Goal: Find specific page/section: Find specific page/section

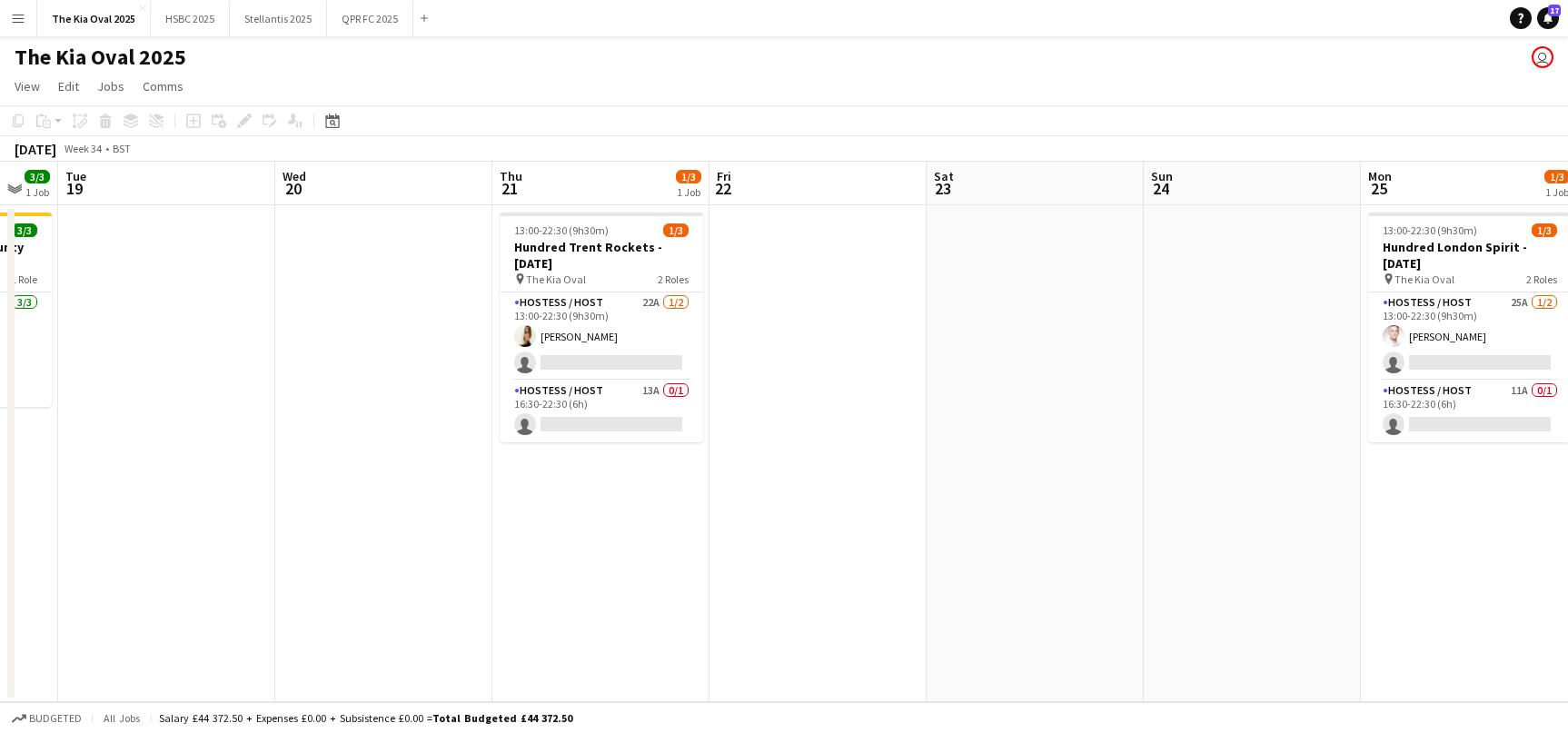
scroll to position [0, 835]
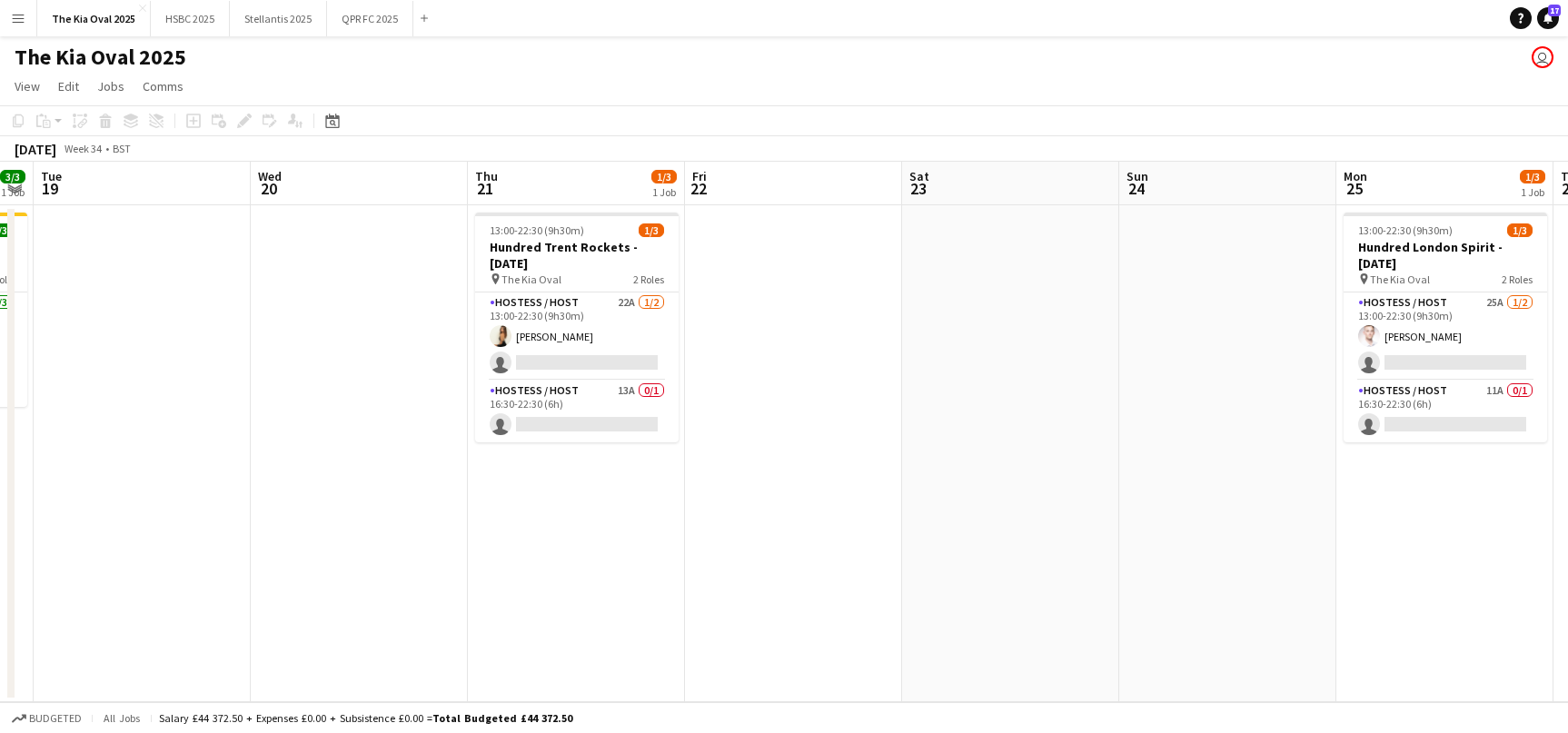
click at [16, 19] on app-icon "Menu" at bounding box center [19, 19] width 15 height 15
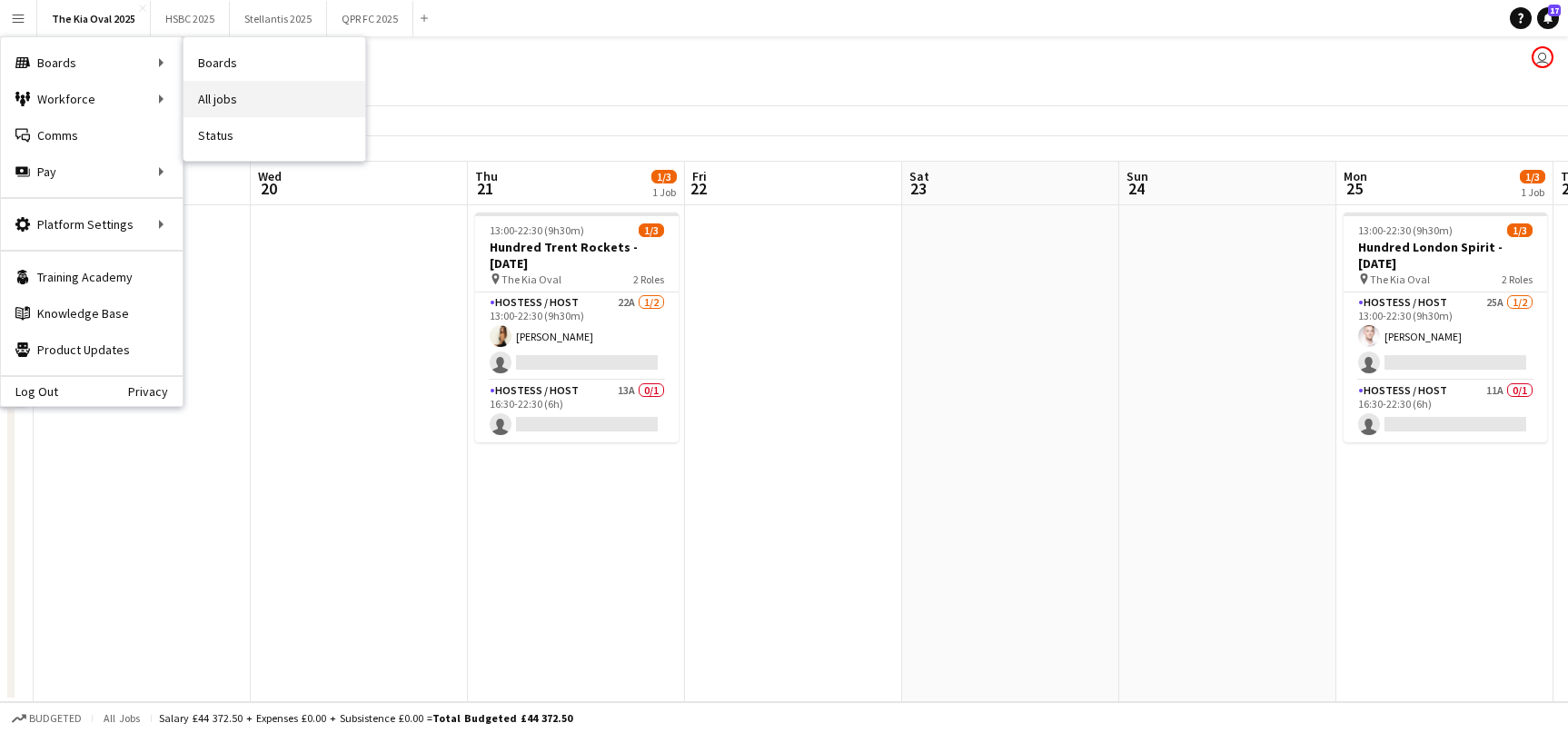
click at [240, 94] on link "All jobs" at bounding box center [274, 98] width 181 height 36
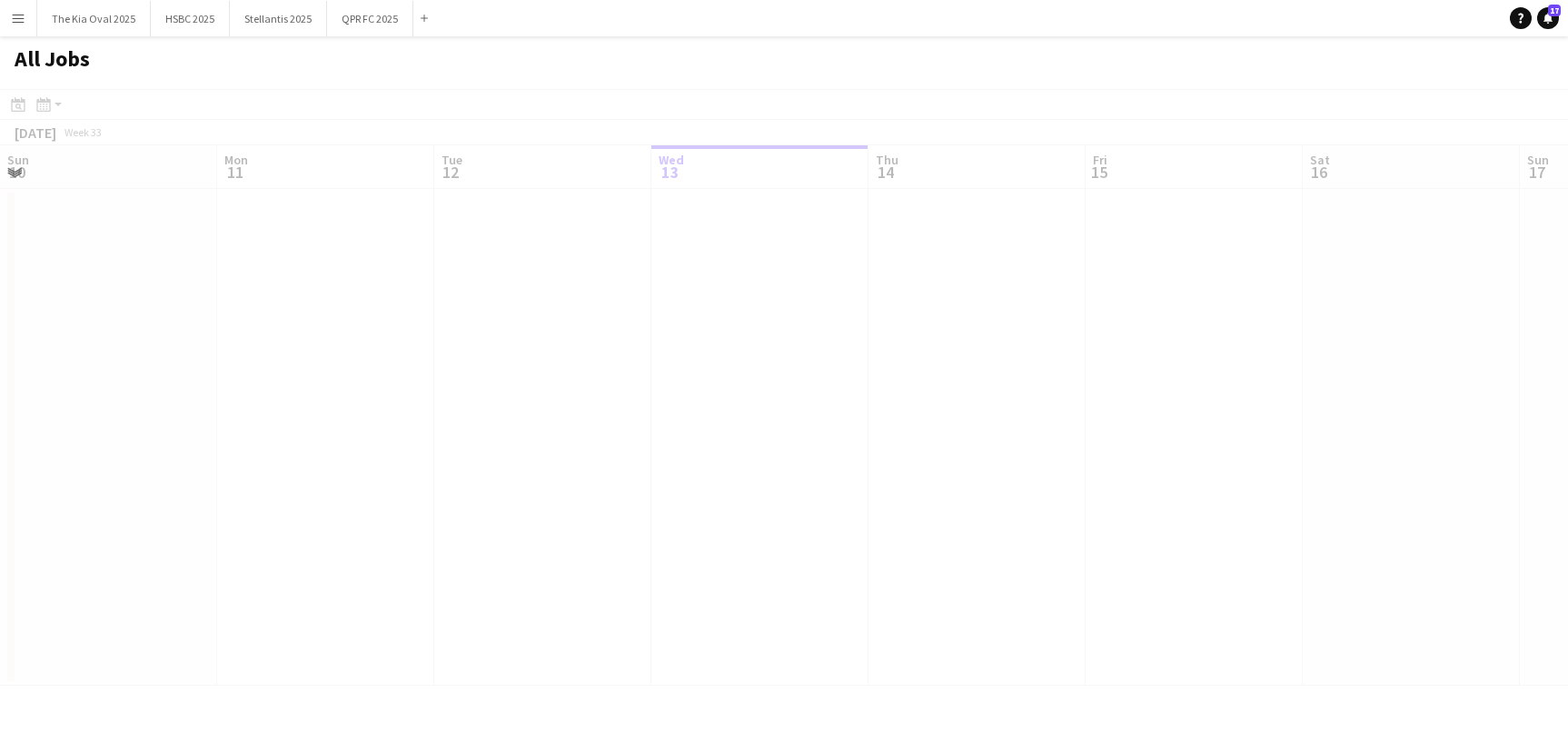
scroll to position [0, 434]
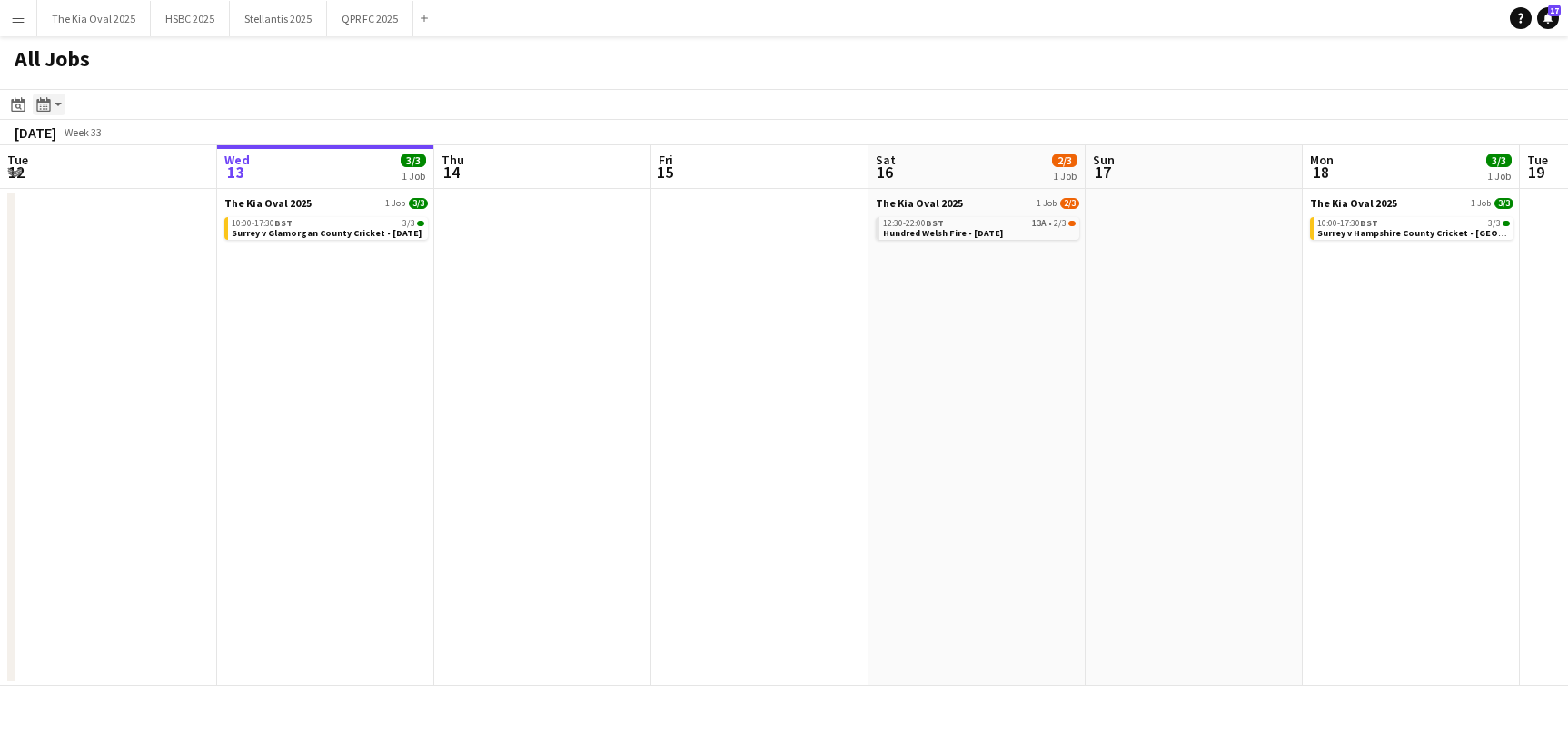
click at [42, 105] on icon "Month view / Day view" at bounding box center [44, 105] width 15 height 15
click at [62, 192] on div "Day view by Board Day view by Job Month view" at bounding box center [98, 170] width 129 height 108
click at [64, 199] on link "Month view" at bounding box center [97, 201] width 100 height 16
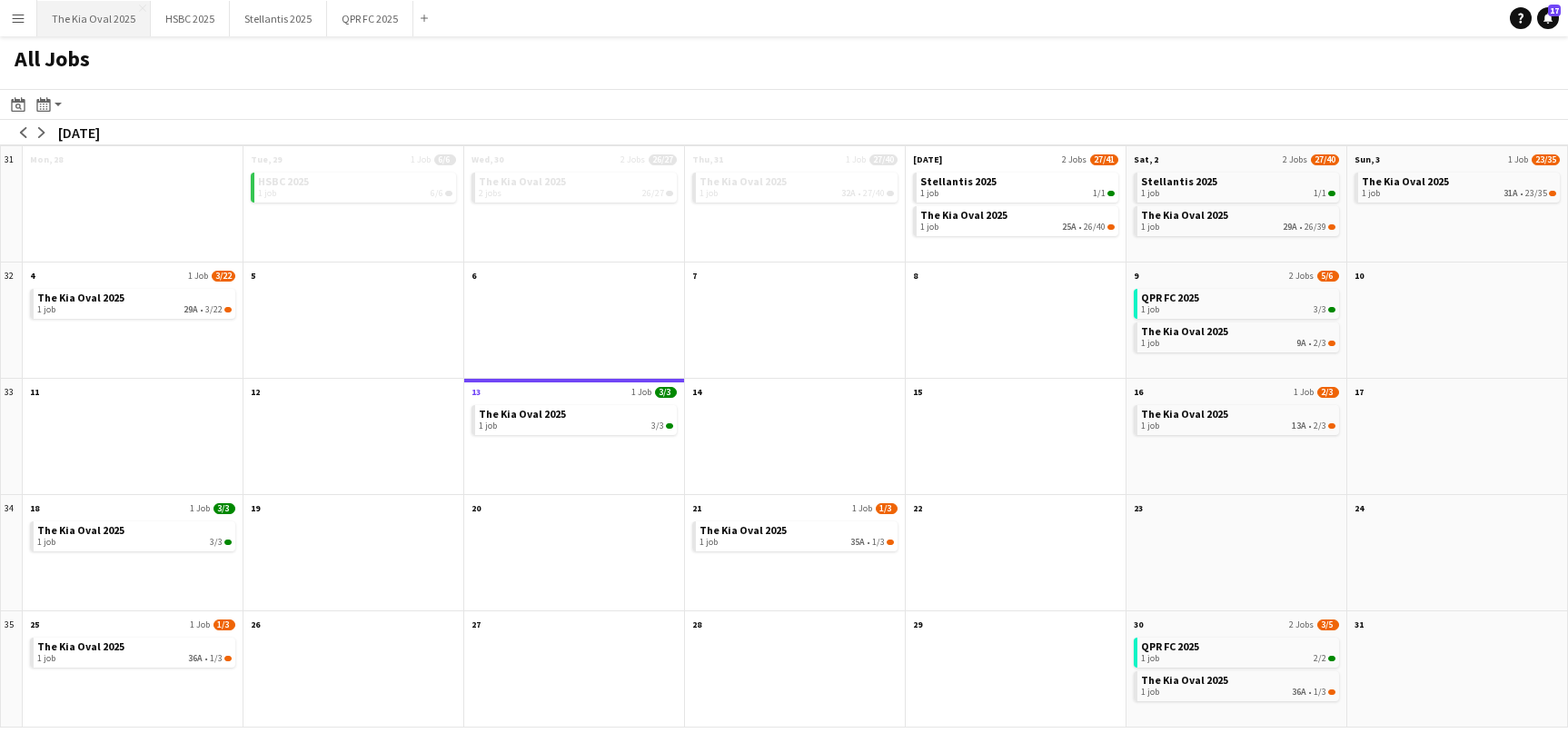
click at [103, 20] on button "The Kia Oval 2025 Close" at bounding box center [94, 19] width 113 height 36
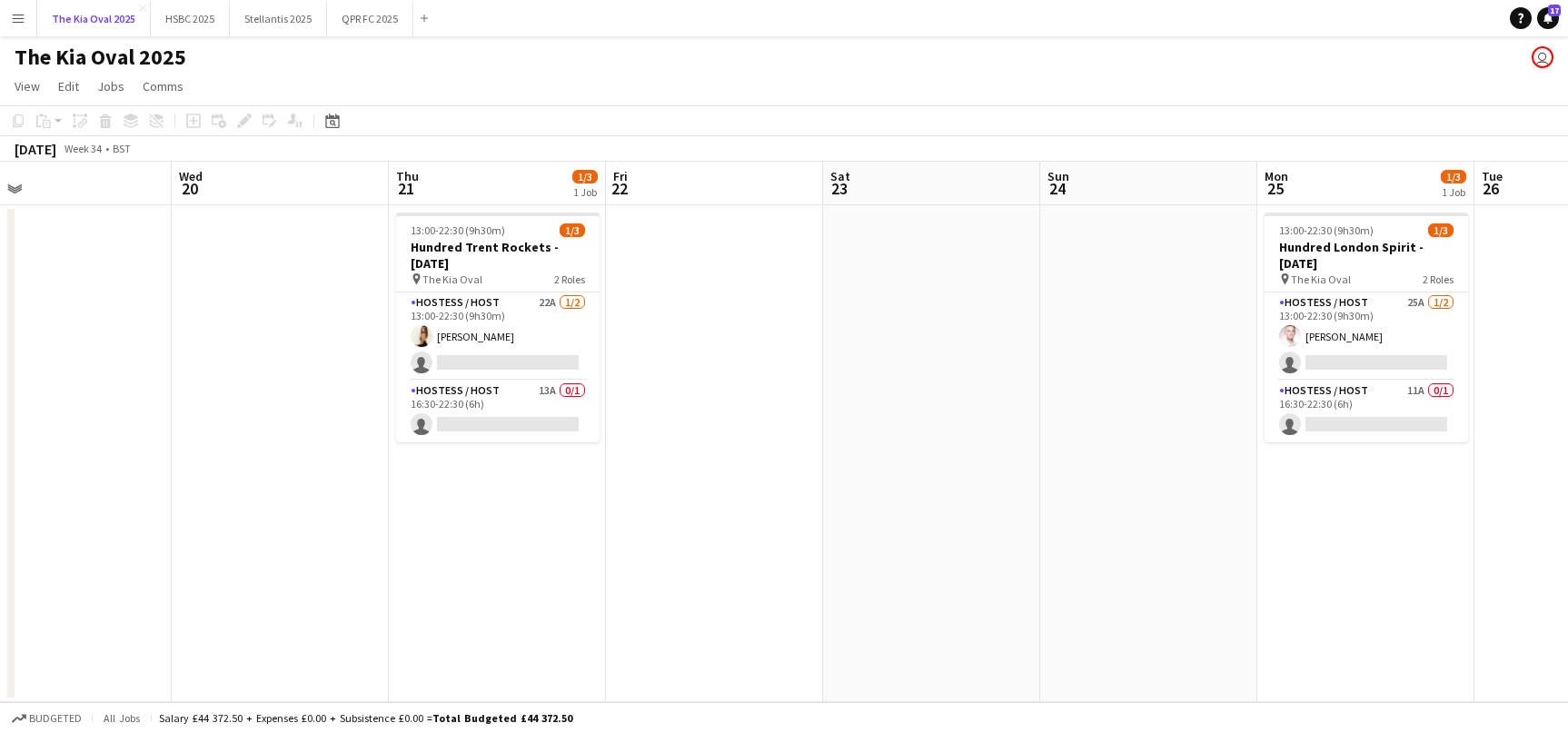
scroll to position [0, 700]
